Goal: Information Seeking & Learning: Learn about a topic

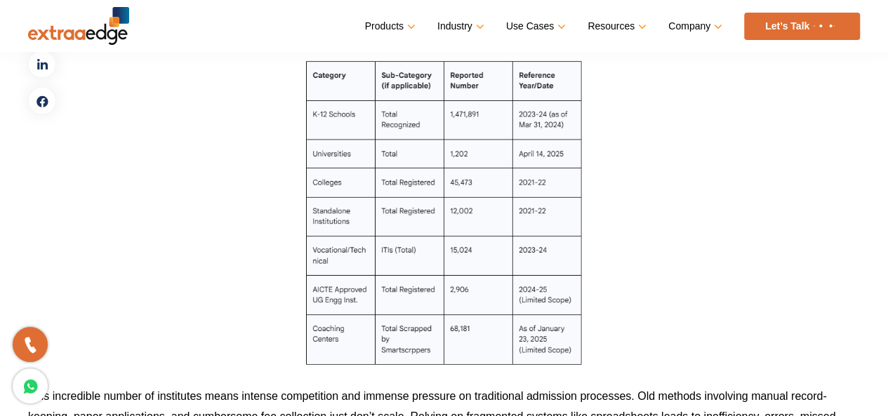
scroll to position [1403, 0]
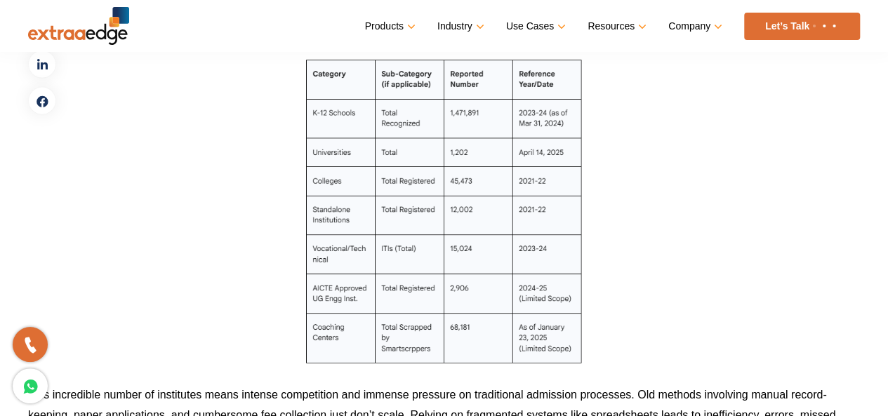
drag, startPoint x: 383, startPoint y: 202, endPoint x: 226, endPoint y: 207, distance: 156.7
click at [226, 207] on p at bounding box center [444, 212] width 832 height 304
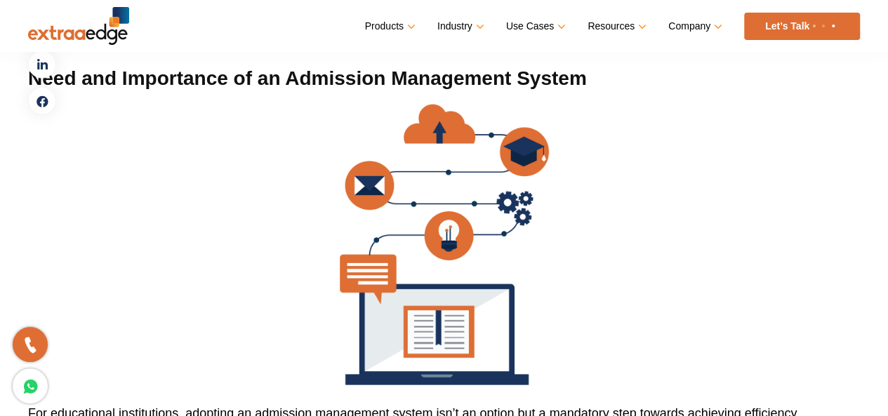
scroll to position [4265, 0]
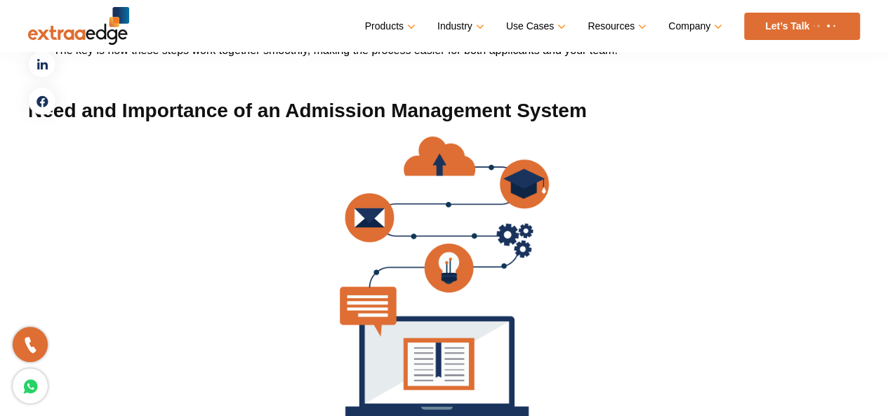
drag, startPoint x: 389, startPoint y: 246, endPoint x: 271, endPoint y: 277, distance: 122.0
click at [271, 277] on p at bounding box center [444, 278] width 832 height 282
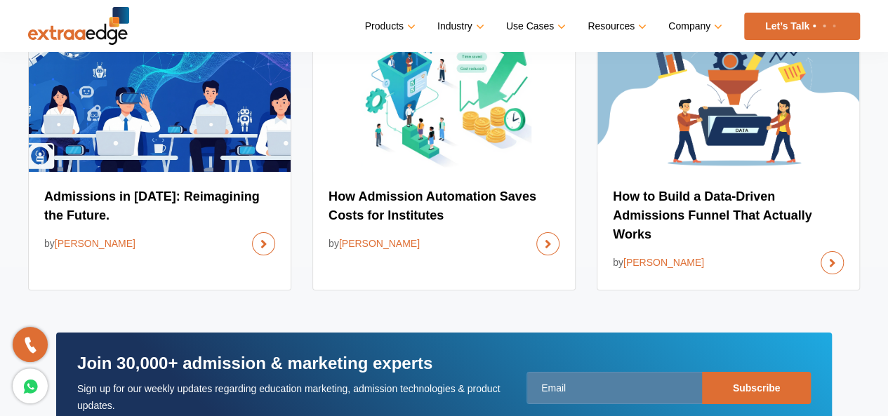
scroll to position [10434, 0]
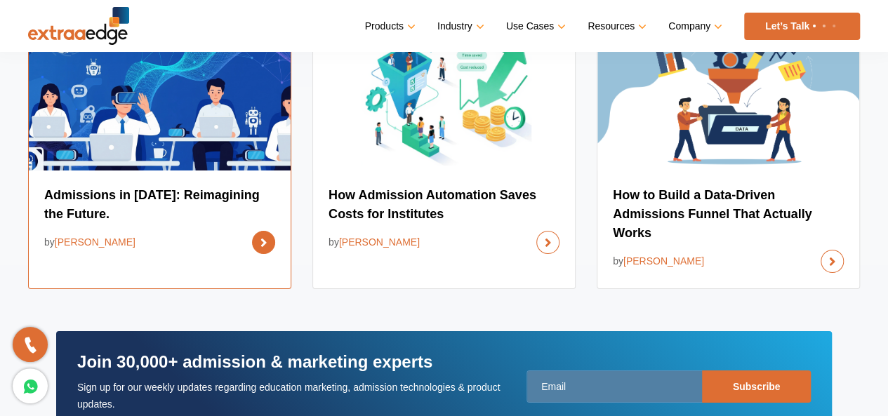
click at [268, 254] on link at bounding box center [263, 242] width 23 height 23
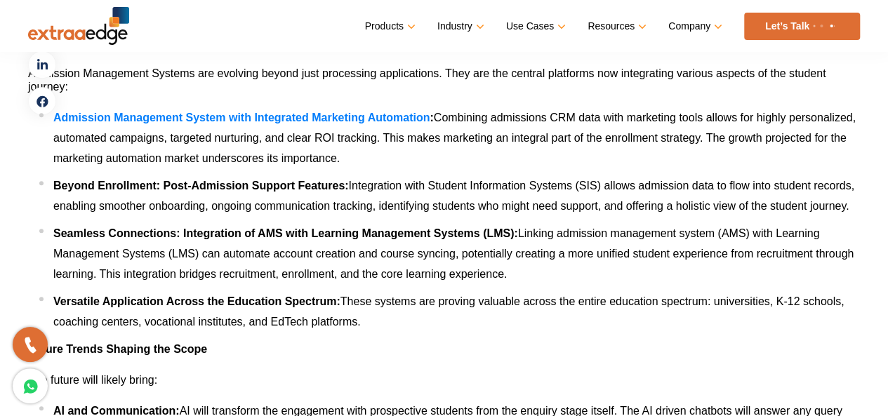
scroll to position [8371, 0]
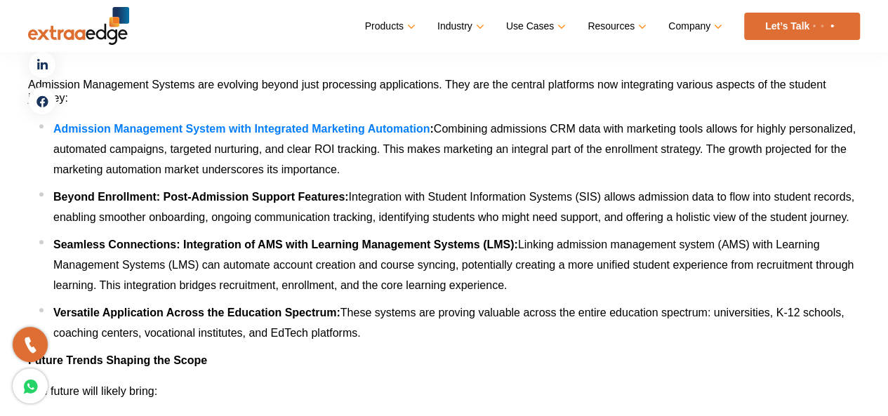
drag, startPoint x: 844, startPoint y: 0, endPoint x: 635, endPoint y: 359, distance: 415.4
click at [635, 343] on li "Versatile Application Across the Education Spectrum: These systems are proving …" at bounding box center [449, 323] width 821 height 41
click at [381, 105] on h4 "Admission Management Systems are evolving beyond just processing applications. …" at bounding box center [444, 91] width 832 height 27
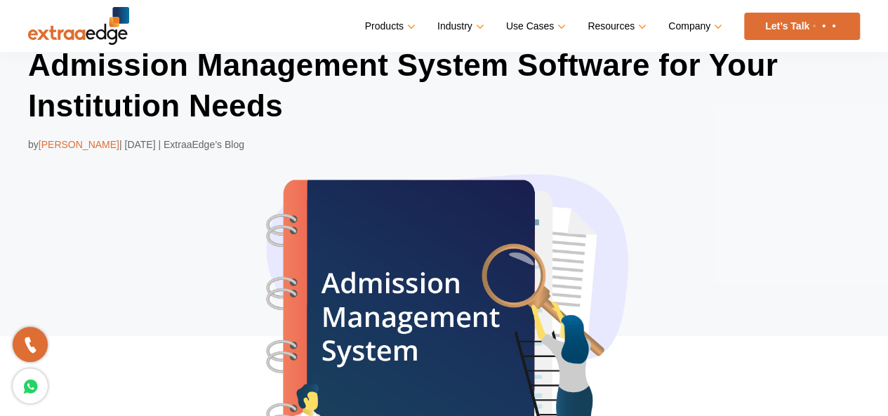
scroll to position [81, 0]
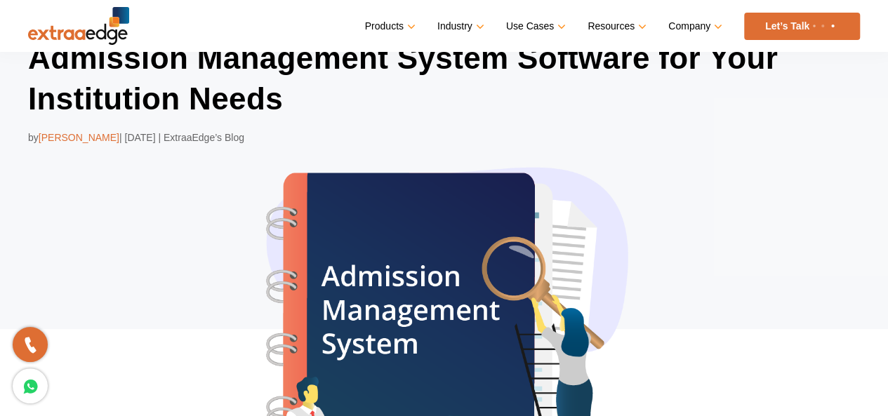
drag, startPoint x: 440, startPoint y: 256, endPoint x: 184, endPoint y: 294, distance: 259.0
click at [184, 294] on div "Admission Management System Software for Your Institution Needs by [PERSON_NAME…" at bounding box center [444, 299] width 832 height 522
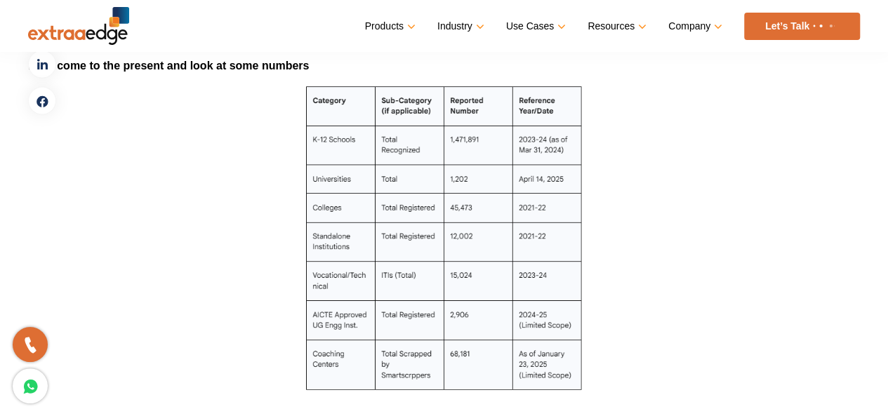
scroll to position [1379, 0]
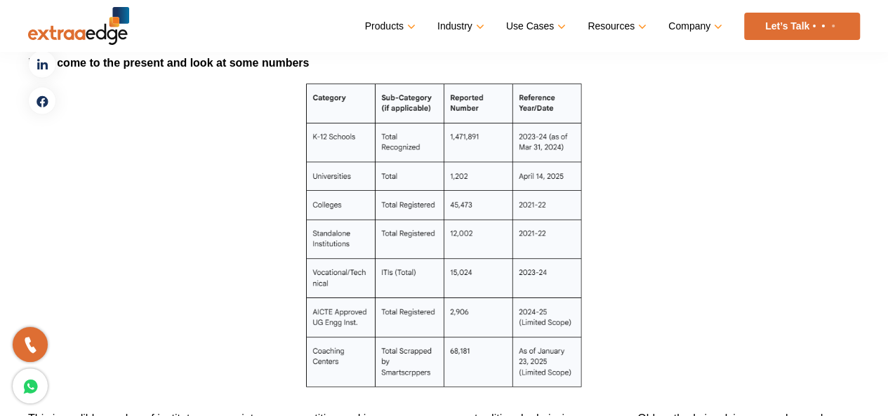
drag, startPoint x: 437, startPoint y: 214, endPoint x: 229, endPoint y: 183, distance: 210.9
click at [229, 183] on p at bounding box center [444, 236] width 832 height 304
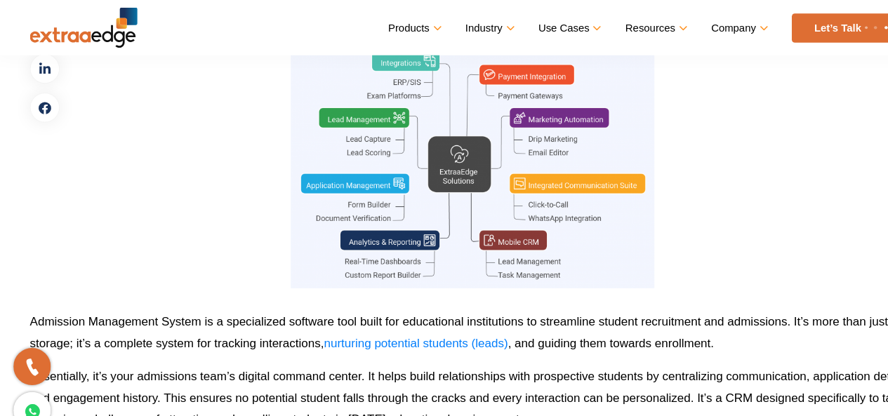
scroll to position [2081, 0]
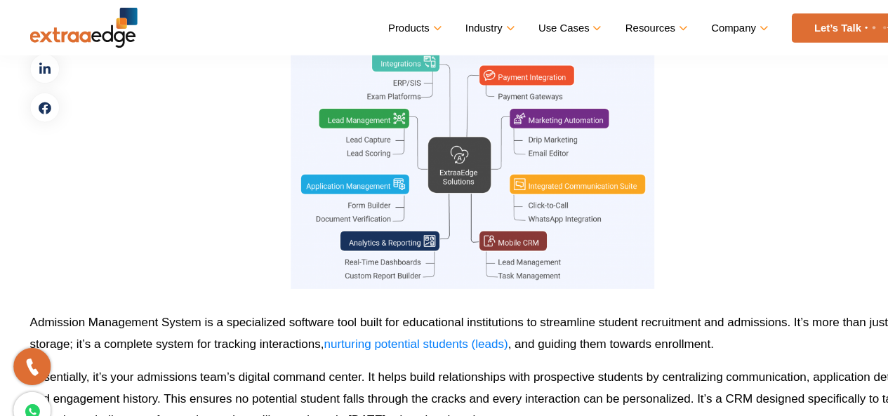
drag, startPoint x: 392, startPoint y: 137, endPoint x: 169, endPoint y: 178, distance: 226.4
click at [169, 178] on p at bounding box center [444, 131] width 832 height 281
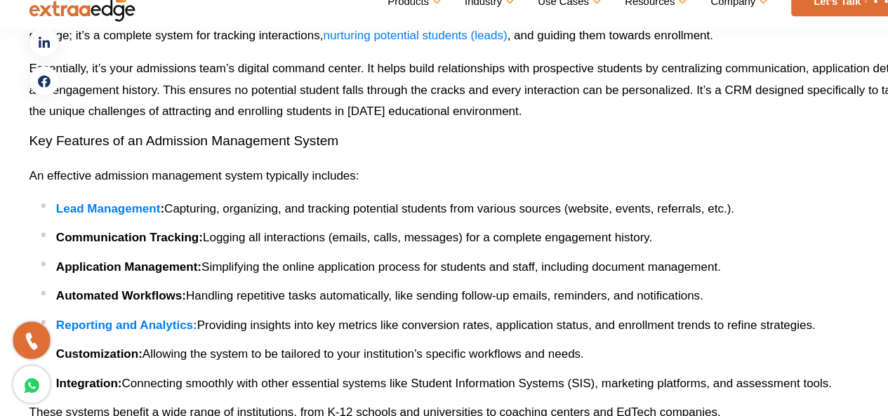
scroll to position [2352, 0]
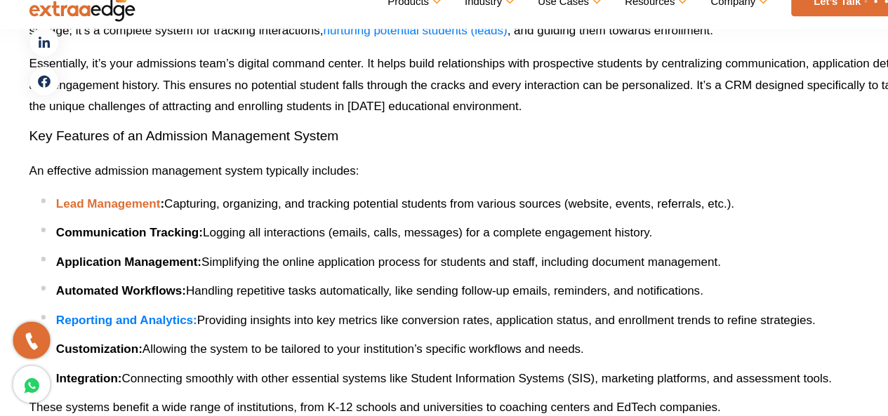
click at [86, 214] on b "Lead Management" at bounding box center [102, 216] width 98 height 12
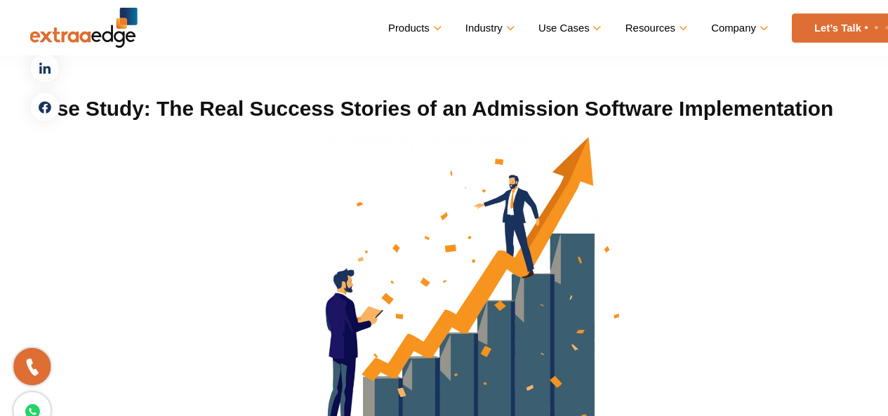
scroll to position [6597, 0]
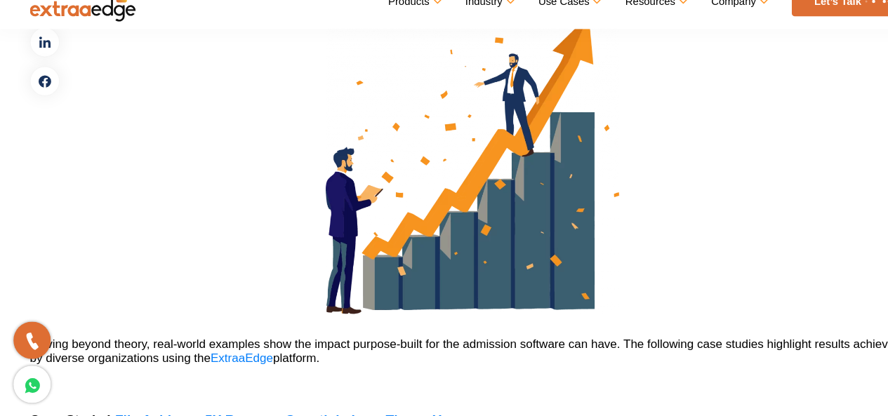
drag, startPoint x: 493, startPoint y: 253, endPoint x: 334, endPoint y: 235, distance: 159.7
click at [334, 235] on img at bounding box center [444, 179] width 276 height 281
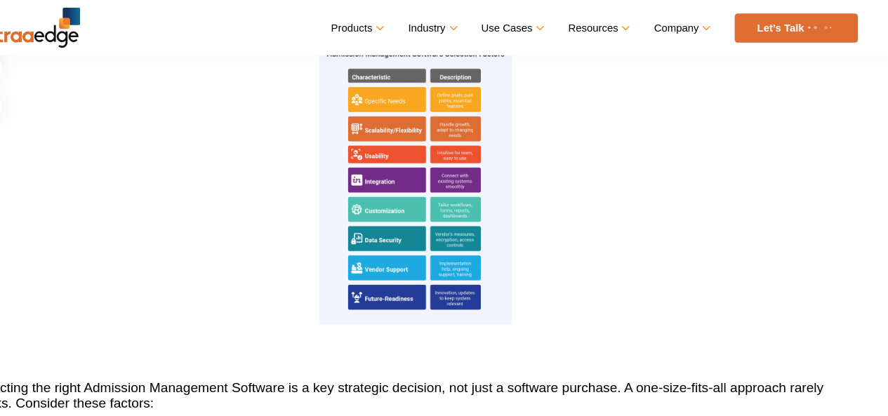
scroll to position [5874, 0]
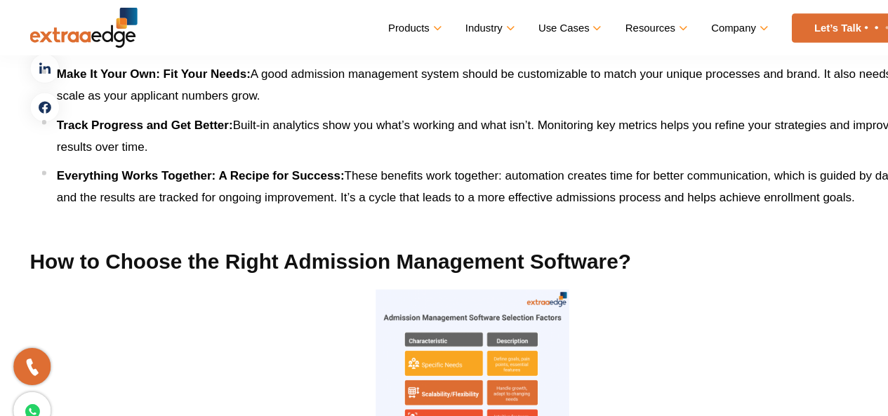
click at [412, 235] on h2 "How to Choose the Right Admission Management Software?" at bounding box center [444, 246] width 832 height 25
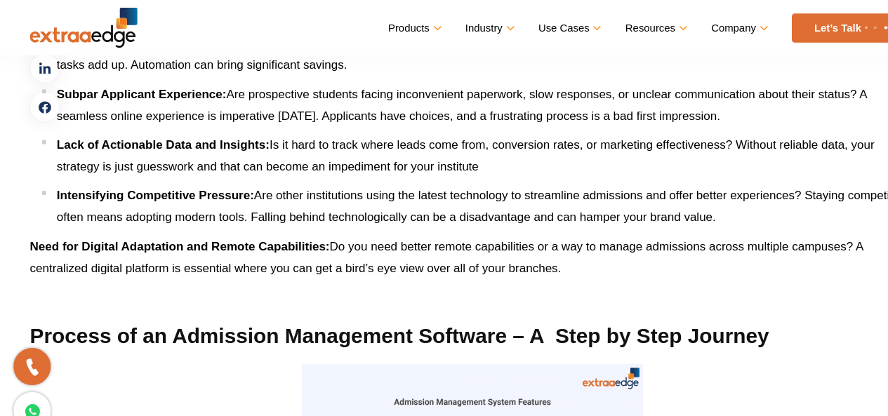
scroll to position [3319, 0]
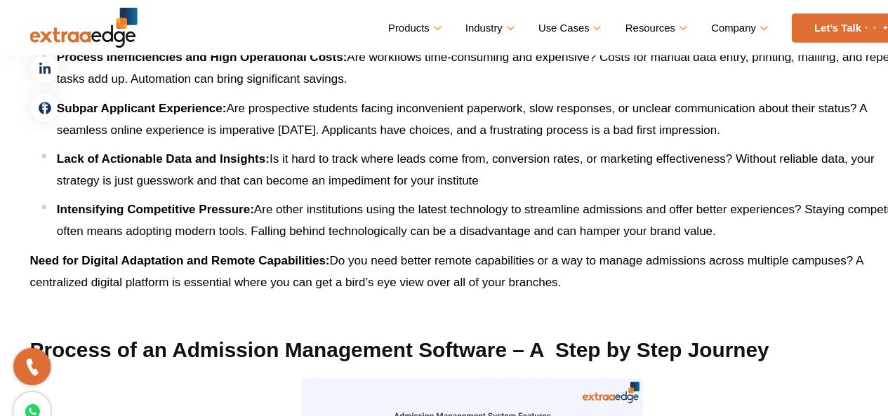
drag, startPoint x: 397, startPoint y: 260, endPoint x: 425, endPoint y: 289, distance: 40.7
click at [425, 289] on p at bounding box center [444, 296] width 832 height 20
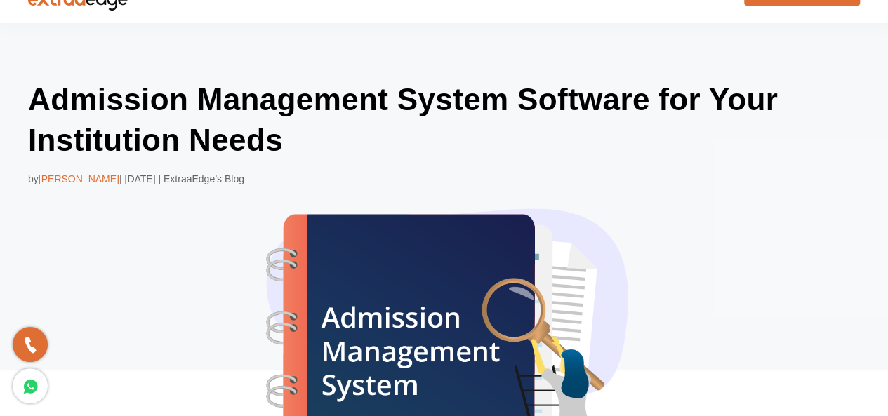
scroll to position [0, 0]
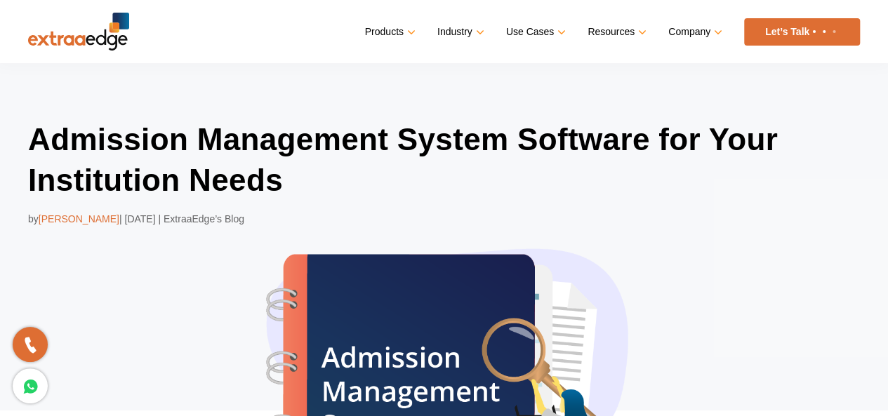
drag, startPoint x: 371, startPoint y: 147, endPoint x: 302, endPoint y: 203, distance: 88.8
click at [302, 203] on div "Admission Management System Software for Your Institution Needs by Abhishek Bal…" at bounding box center [444, 380] width 832 height 522
